Goal: Check status: Check status

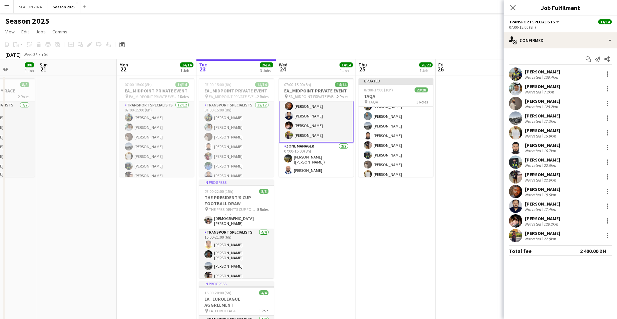
click at [329, 130] on app-card-role "Transport Specialists [DATE] 07:00-15:00 (8h) [PERSON_NAME] [PERSON_NAME] Albal…" at bounding box center [316, 77] width 75 height 130
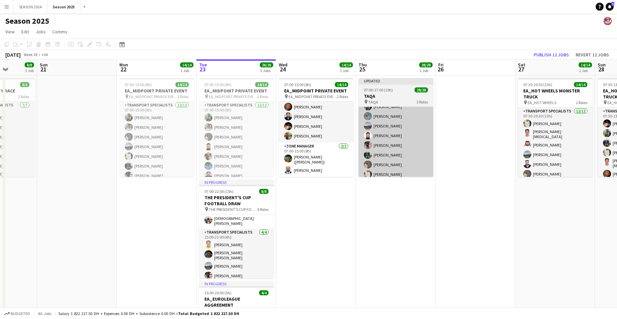
click at [388, 127] on app-card-role "Transport Specialists 15/15 07:00-17:00 (10h) [PERSON_NAME] [PERSON_NAME] [PERS…" at bounding box center [395, 169] width 75 height 158
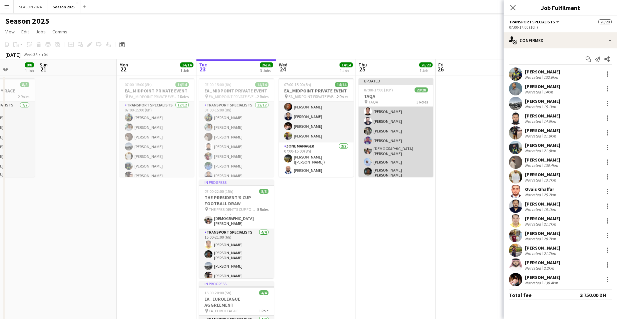
scroll to position [0, 0]
click at [410, 137] on app-card-role "BUGGY DRIVERS [DATE] 07:00-17:00 (10h) [PERSON_NAME] [PERSON_NAME] [PERSON_NAME…" at bounding box center [395, 164] width 75 height 114
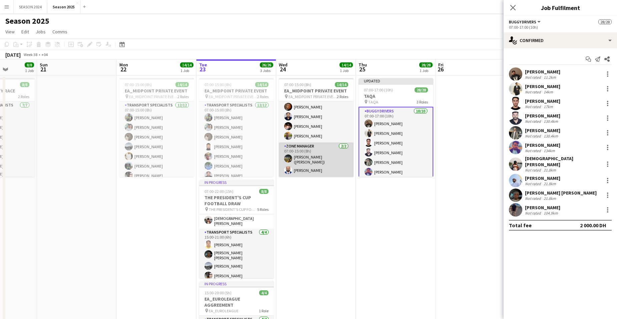
click at [326, 160] on app-card-role "Zone Manager [DATE] 07:00-15:00 (8h) [PERSON_NAME] ([PERSON_NAME]) [PERSON_NAME]" at bounding box center [316, 159] width 75 height 34
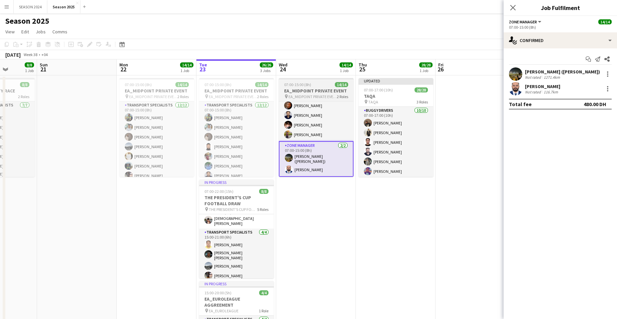
scroll to position [91, 0]
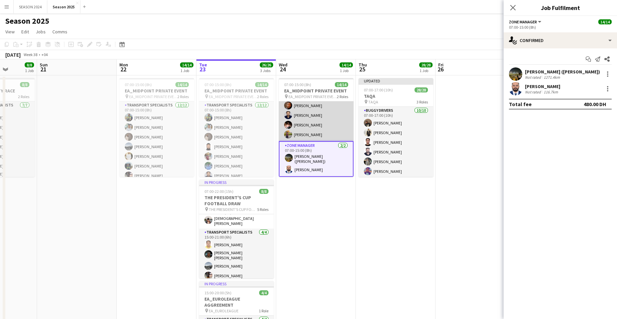
click at [335, 127] on app-card-role "Transport Specialists [DATE] 07:00-15:00 (8h) [PERSON_NAME] [PERSON_NAME] Albal…" at bounding box center [316, 76] width 75 height 129
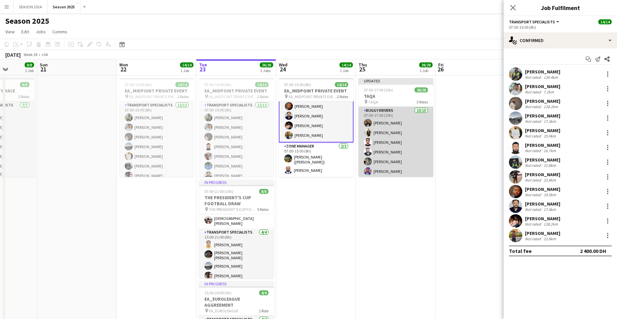
click at [406, 132] on app-card-role "BUGGY DRIVERS [DATE] 07:00-17:00 (10h) [PERSON_NAME] [PERSON_NAME] [PERSON_NAME…" at bounding box center [395, 164] width 75 height 114
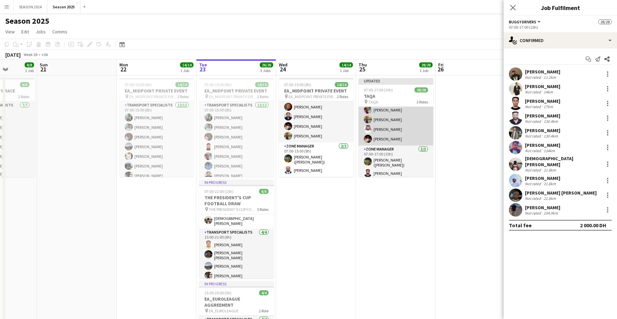
scroll to position [245, 0]
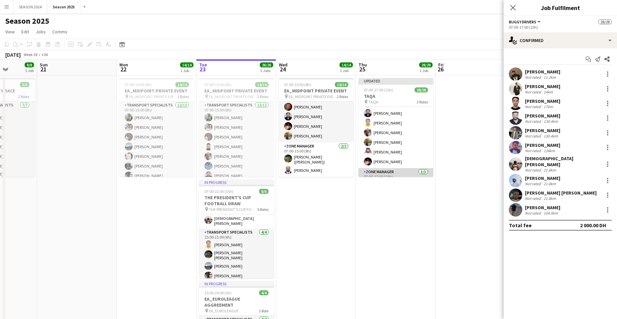
click at [389, 147] on app-card-role "Transport Specialists 15/15 07:00-17:00 (10h) [PERSON_NAME] [PERSON_NAME] [PERS…" at bounding box center [395, 89] width 75 height 158
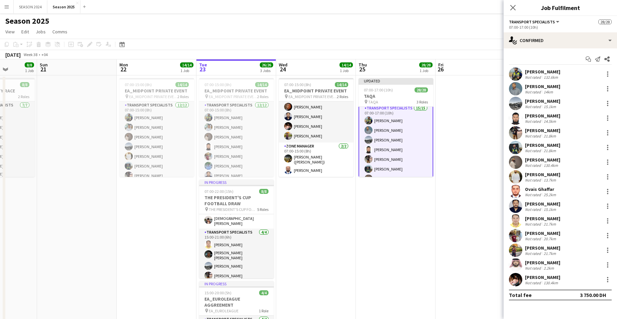
scroll to position [76, 0]
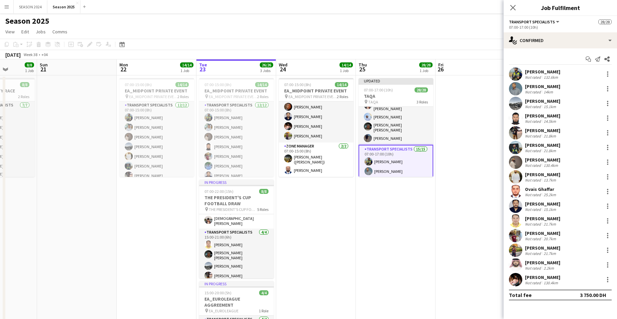
click at [393, 158] on app-card-role "Transport Specialists 15/15 07:00-17:00 (10h) [PERSON_NAME] [PERSON_NAME] [PERS…" at bounding box center [395, 224] width 75 height 159
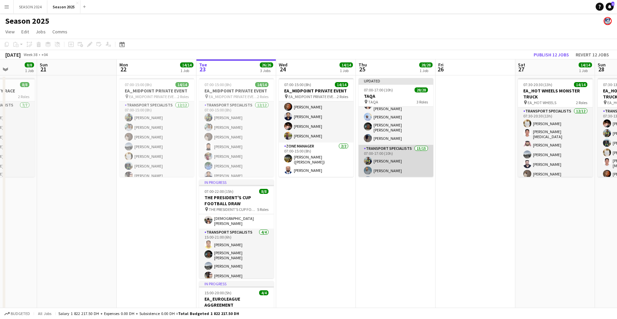
click at [392, 166] on app-card-role "Transport Specialists 15/15 07:00-17:00 (10h) [PERSON_NAME] [PERSON_NAME] [PERS…" at bounding box center [395, 224] width 75 height 158
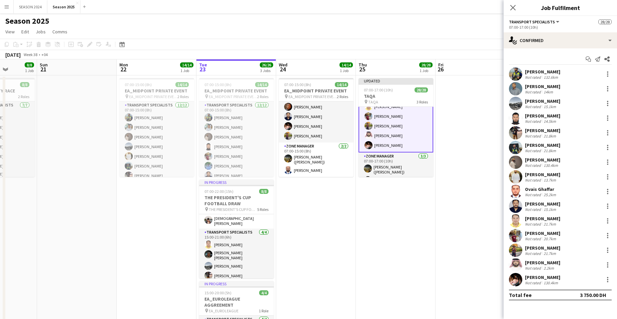
scroll to position [243, 0]
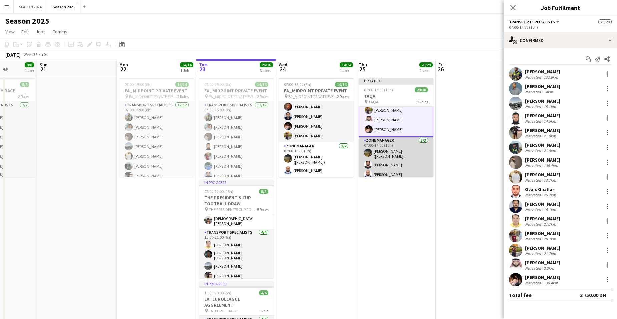
click at [415, 156] on app-card-role "Zone Manager [DATE] 07:00-17:00 (10h) [PERSON_NAME] ([PERSON_NAME]) Abdullah [P…" at bounding box center [395, 159] width 75 height 44
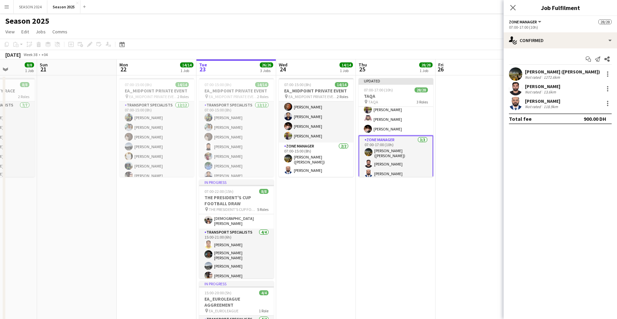
scroll to position [242, 0]
click at [409, 127] on app-card-role "Transport Specialists 15/15 07:00-17:00 (10h) [PERSON_NAME] [PERSON_NAME] [PERS…" at bounding box center [395, 57] width 75 height 158
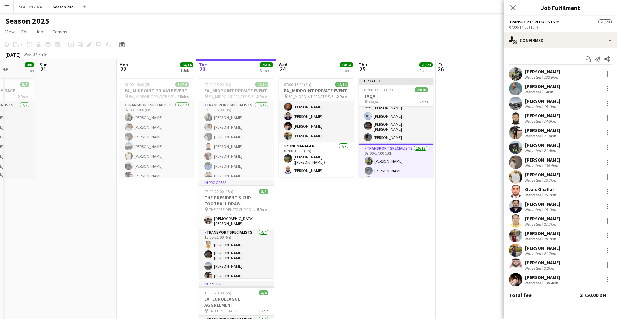
scroll to position [10, 0]
